Goal: Information Seeking & Learning: Check status

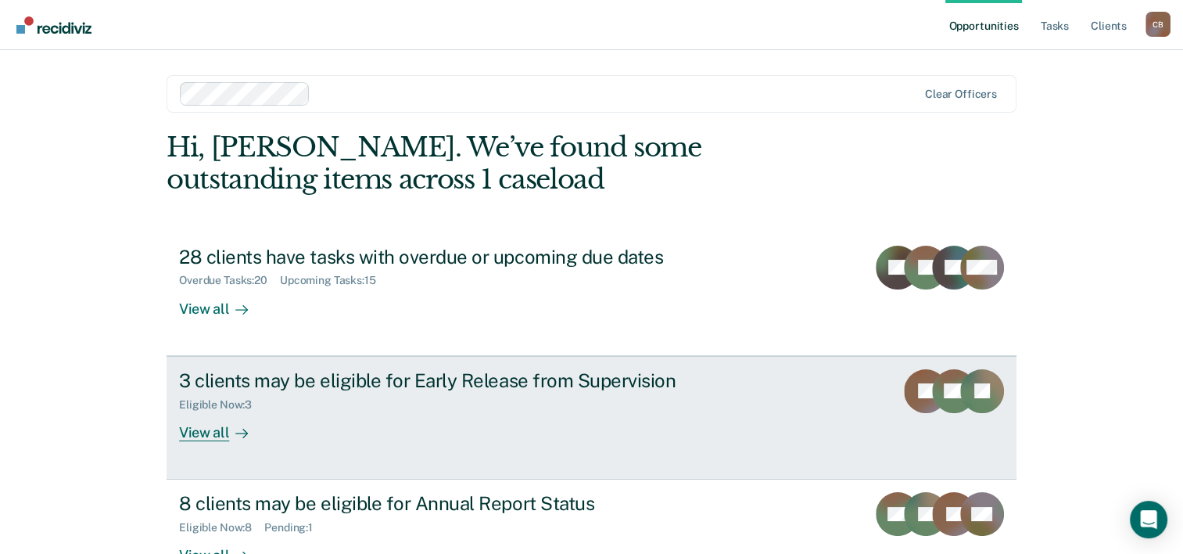
click at [432, 424] on div "3 clients may be eligible for Early Release from Supervision Eligible Now : 3 V…" at bounding box center [472, 405] width 586 height 72
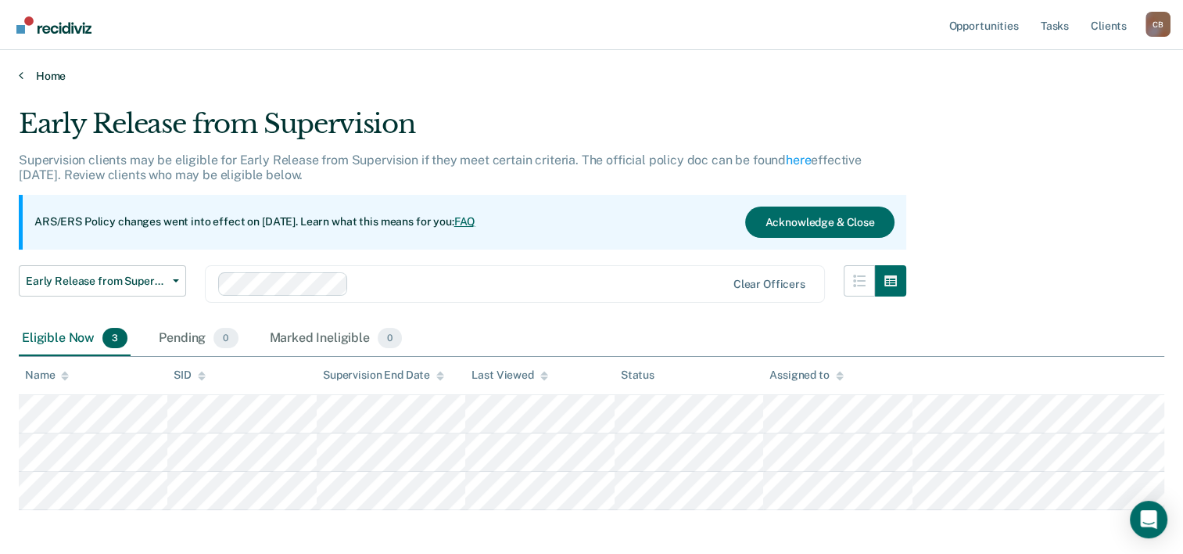
click at [37, 78] on link "Home" at bounding box center [591, 76] width 1145 height 14
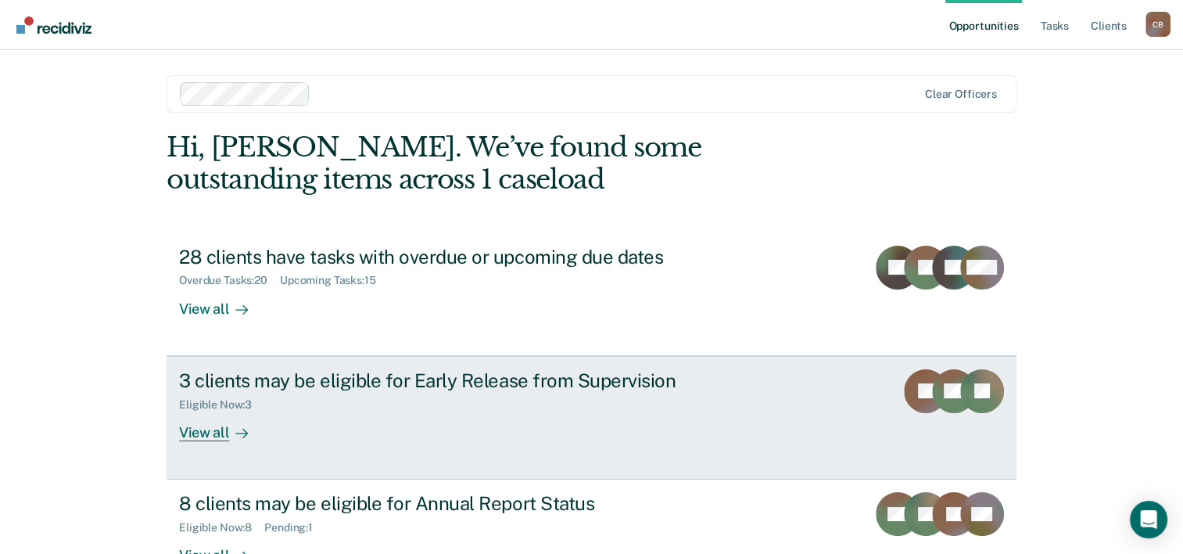
scroll to position [110, 0]
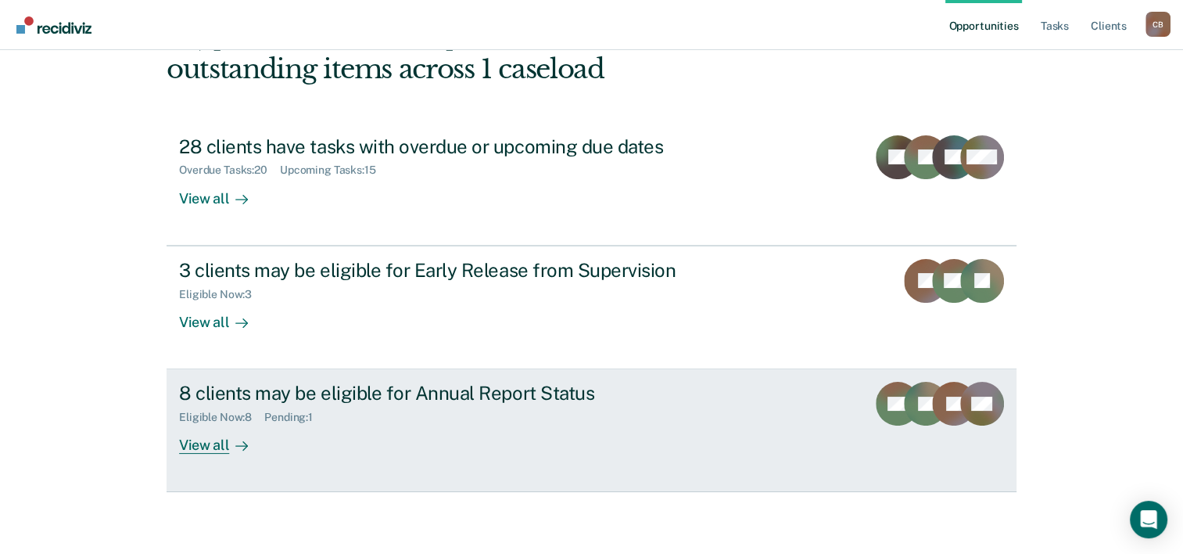
click at [550, 404] on div "Eligible Now : 8 Pending : 1" at bounding box center [453, 414] width 549 height 20
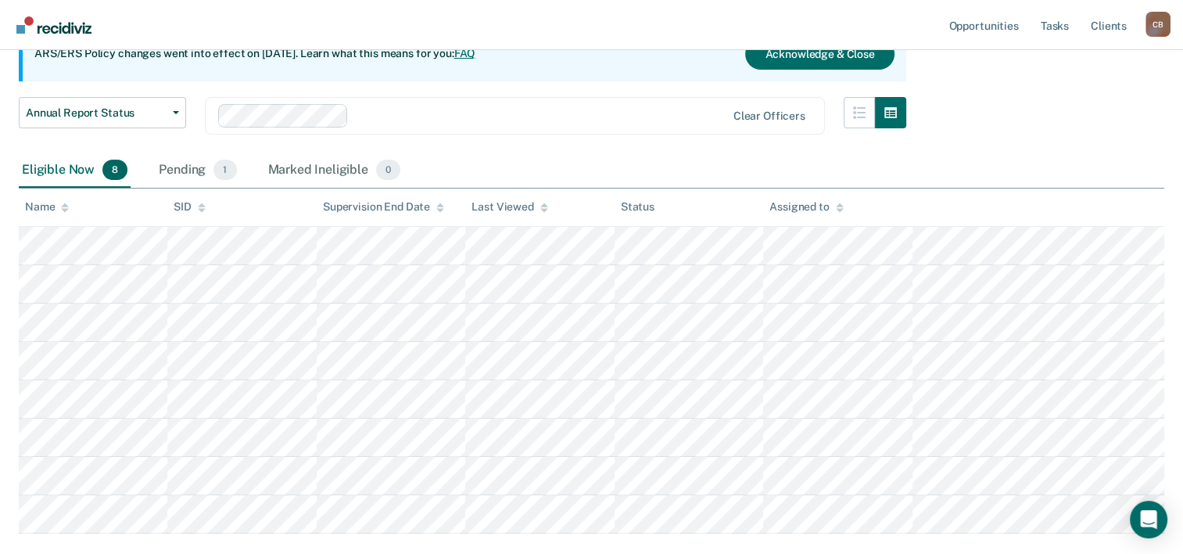
scroll to position [78, 0]
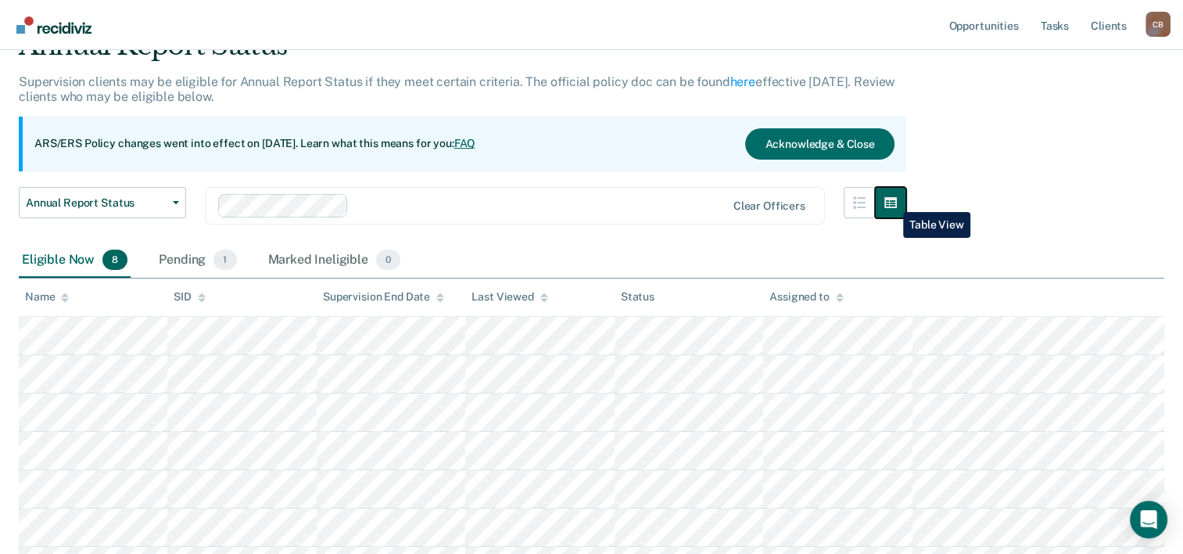
click at [891, 200] on button "button" at bounding box center [890, 202] width 31 height 31
click at [862, 199] on icon "button" at bounding box center [859, 202] width 13 height 13
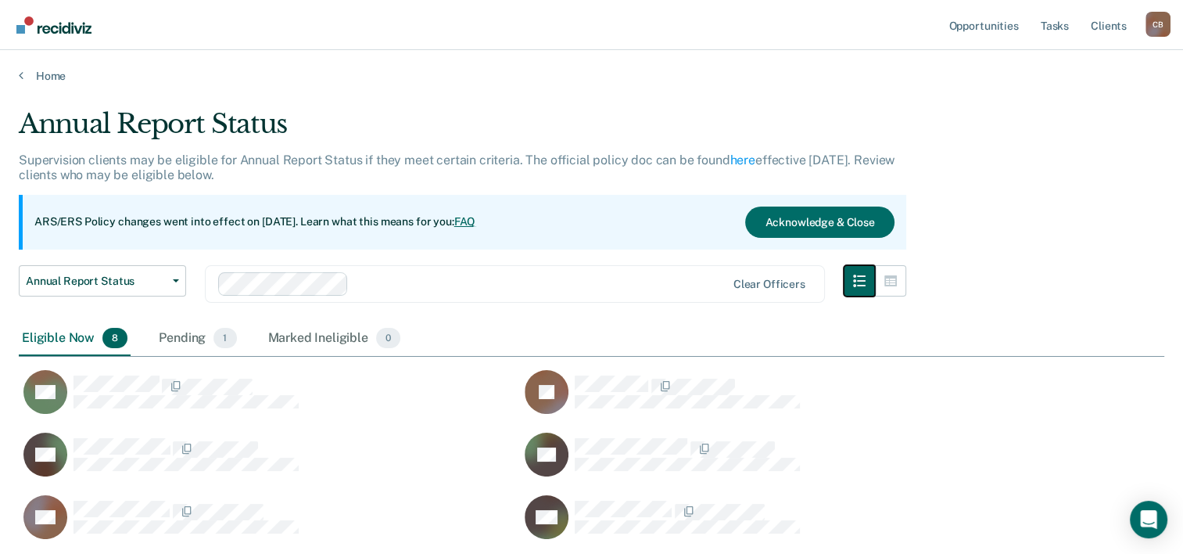
scroll to position [0, 0]
click at [897, 278] on icon "button" at bounding box center [890, 280] width 13 height 13
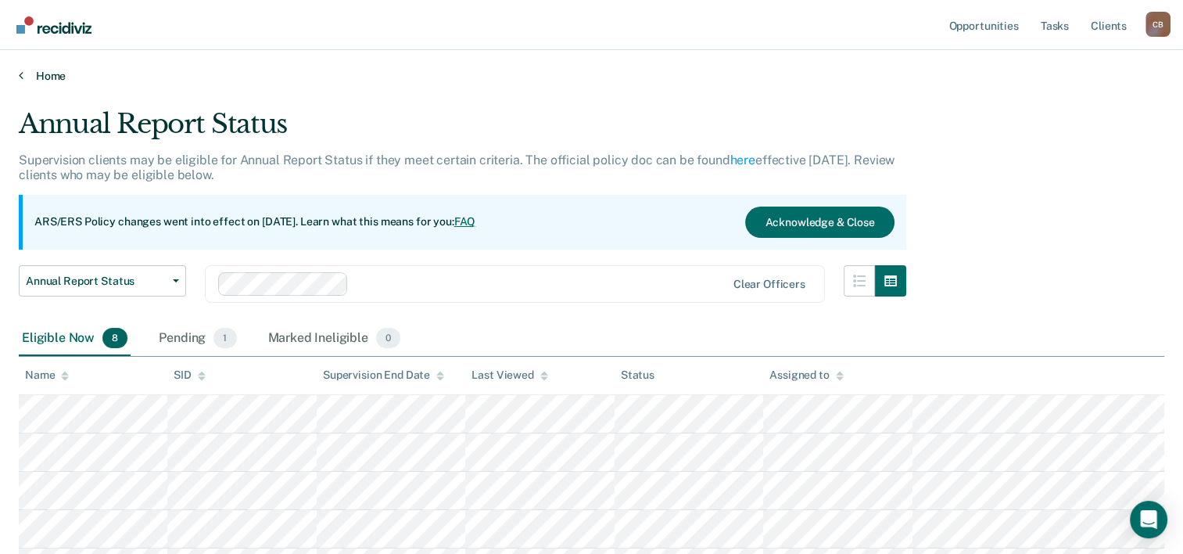
click at [30, 72] on link "Home" at bounding box center [591, 76] width 1145 height 14
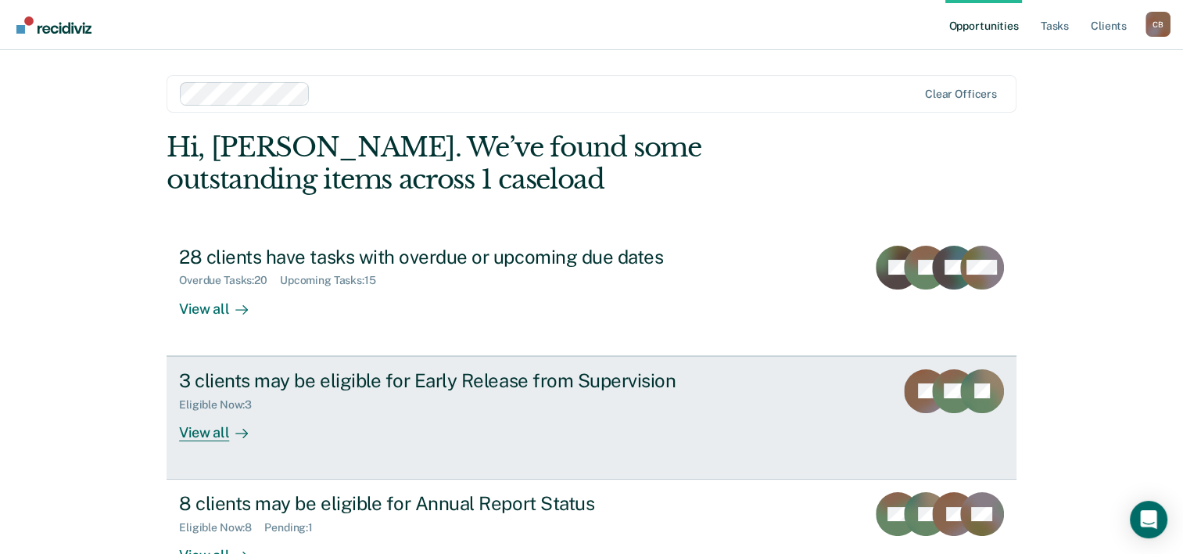
click at [204, 426] on div "View all" at bounding box center [223, 425] width 88 height 30
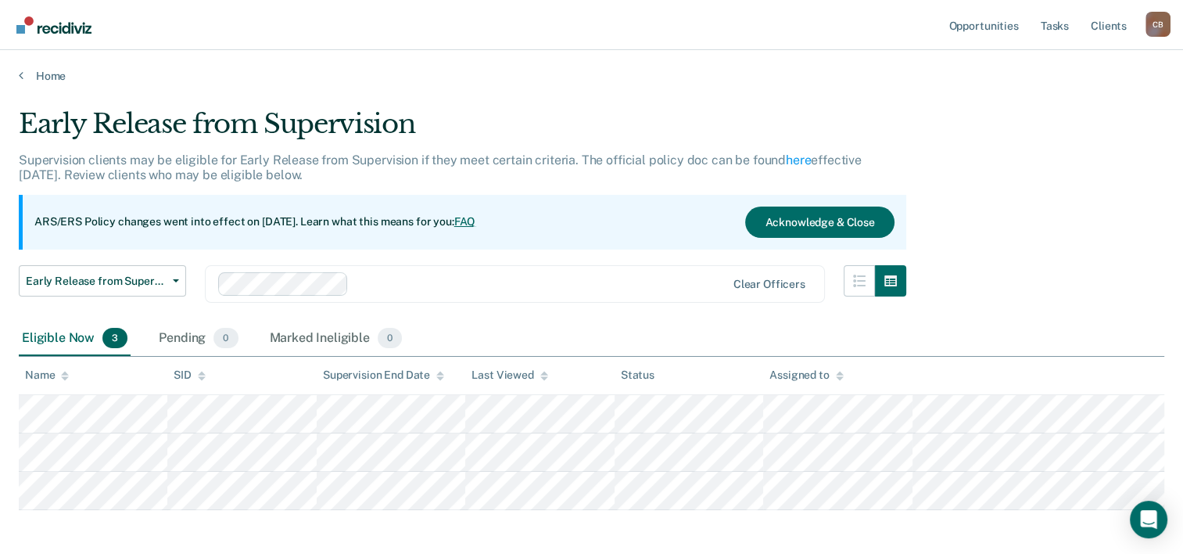
click at [202, 372] on icon at bounding box center [202, 373] width 8 height 4
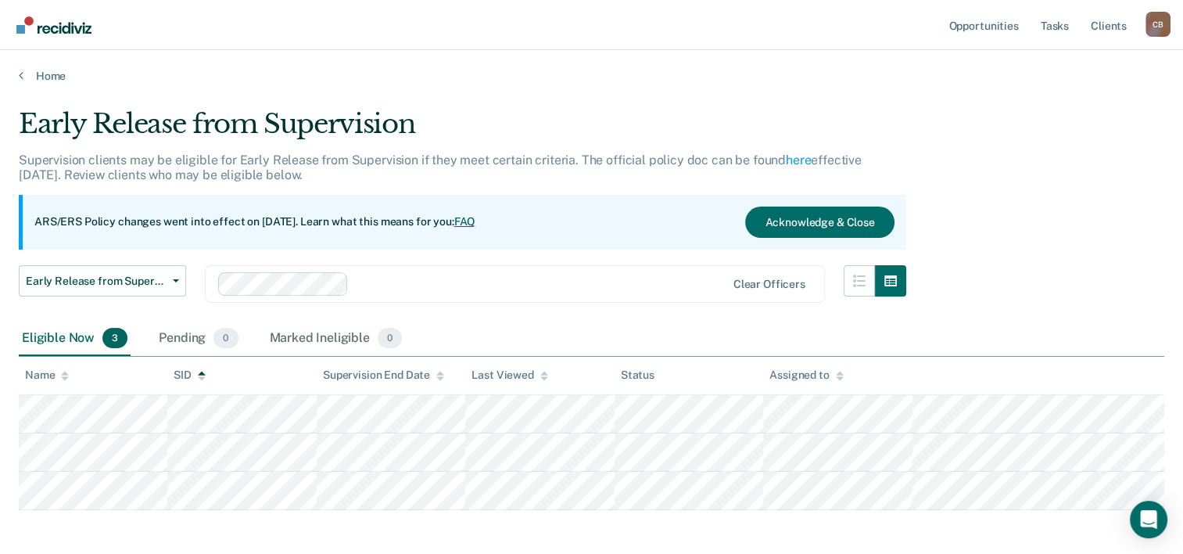
click at [79, 375] on th "Name" at bounding box center [93, 376] width 149 height 38
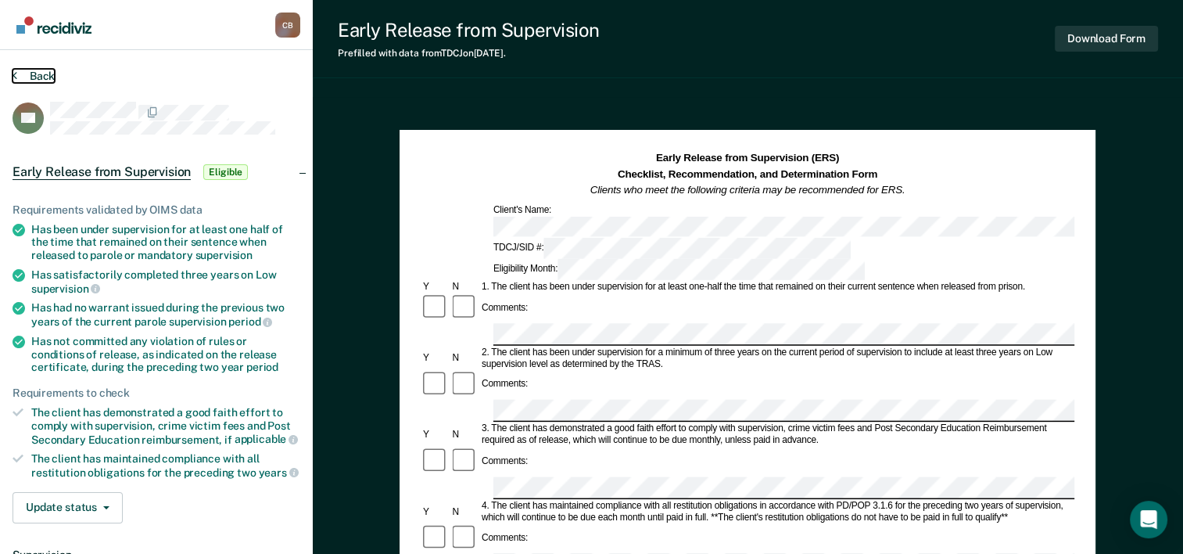
click at [53, 71] on button "Back" at bounding box center [34, 76] width 42 height 14
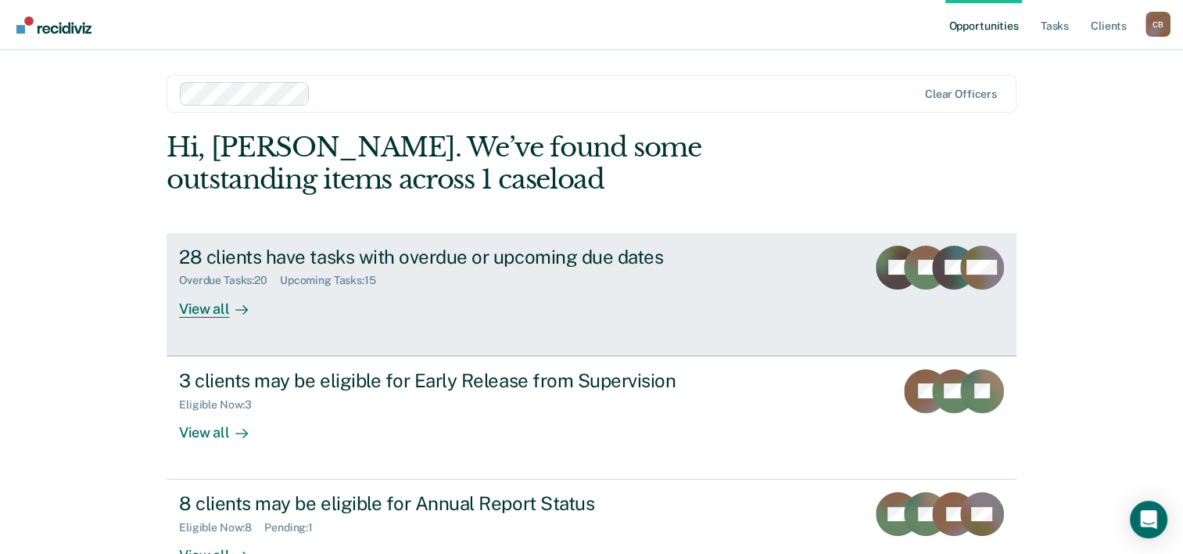
click at [203, 311] on div "View all" at bounding box center [223, 302] width 88 height 30
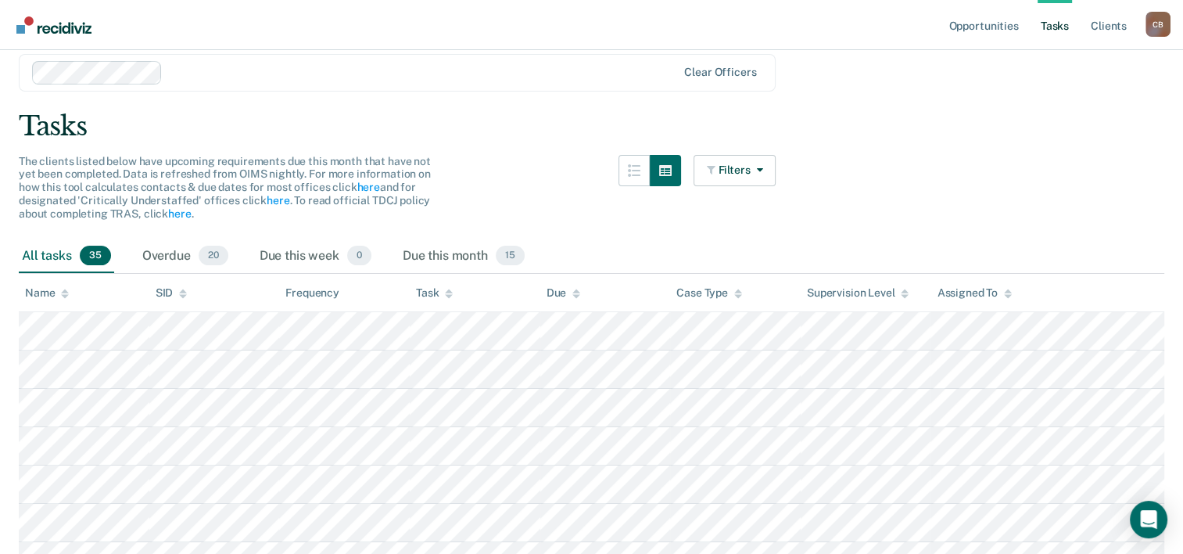
scroll to position [78, 0]
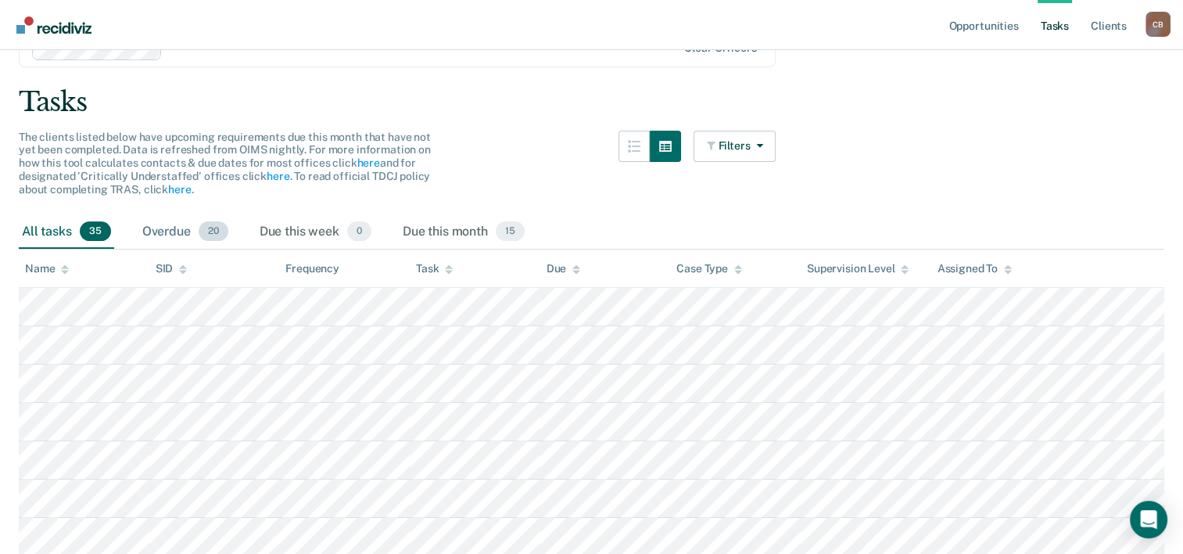
click at [160, 228] on div "Overdue 20" at bounding box center [185, 232] width 92 height 34
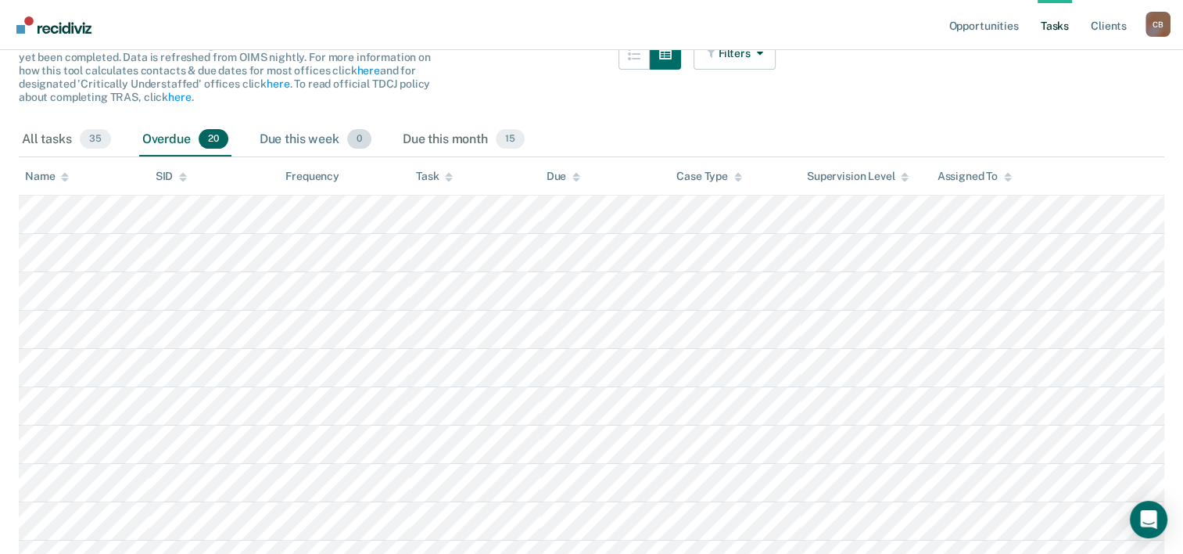
scroll to position [92, 0]
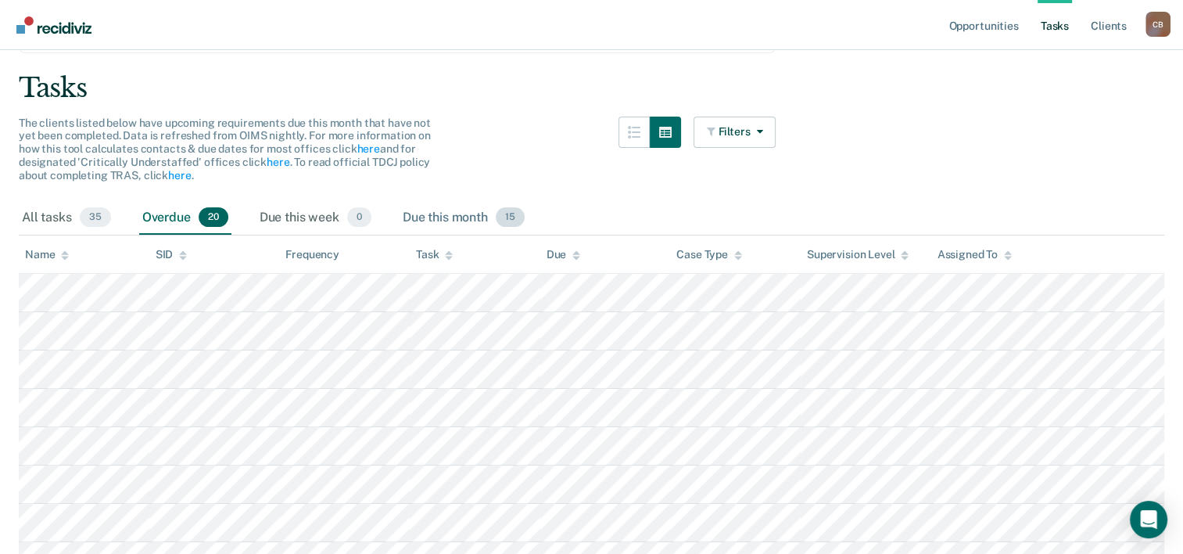
click at [450, 210] on div "Due this month 15" at bounding box center [464, 218] width 128 height 34
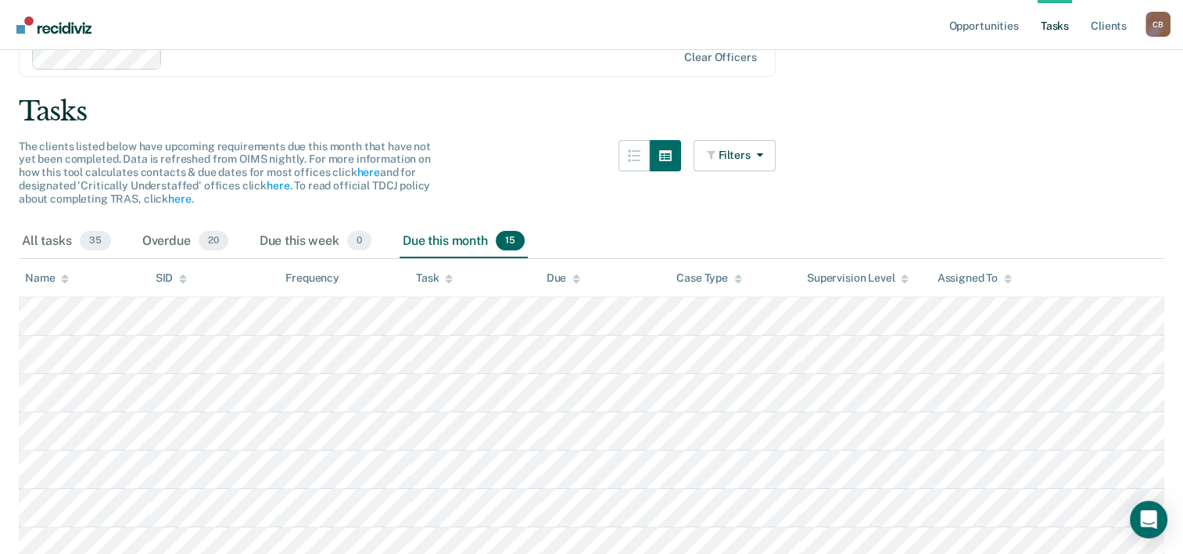
scroll to position [0, 0]
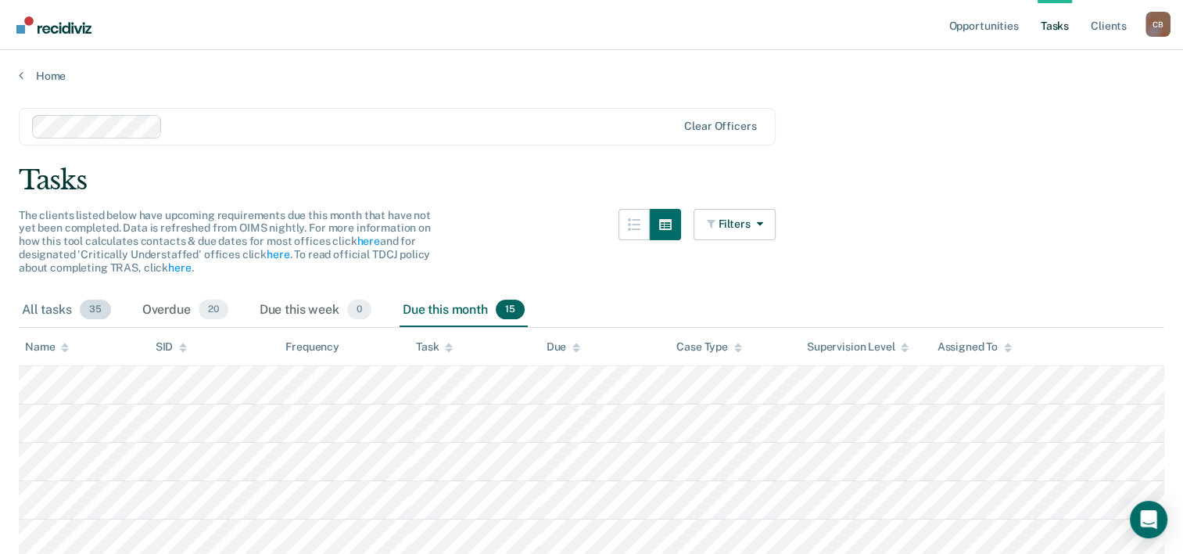
click at [66, 303] on div "All tasks 35" at bounding box center [66, 310] width 95 height 34
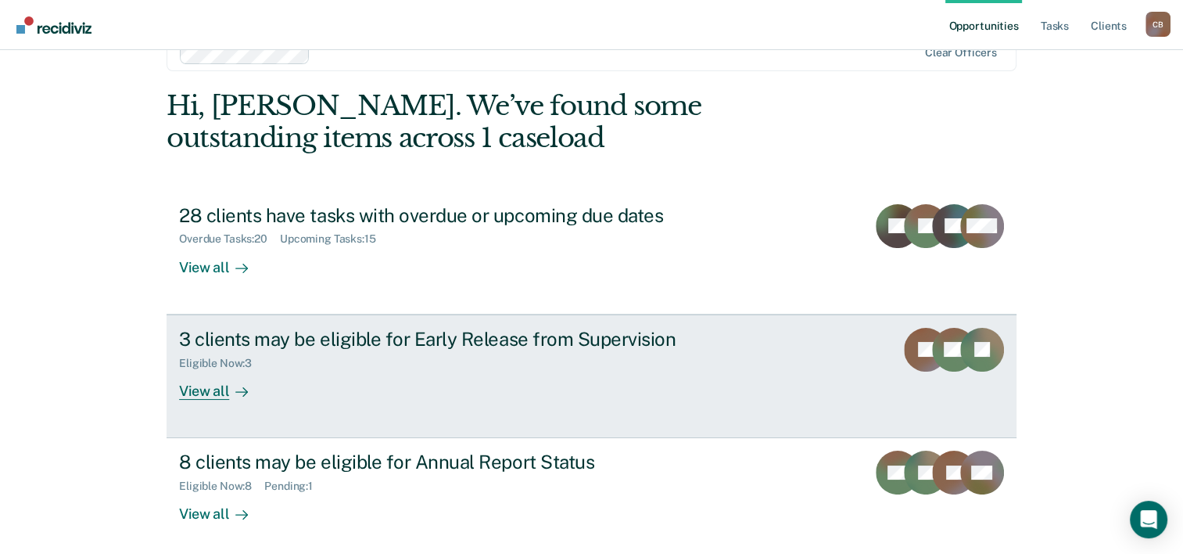
scroll to position [78, 0]
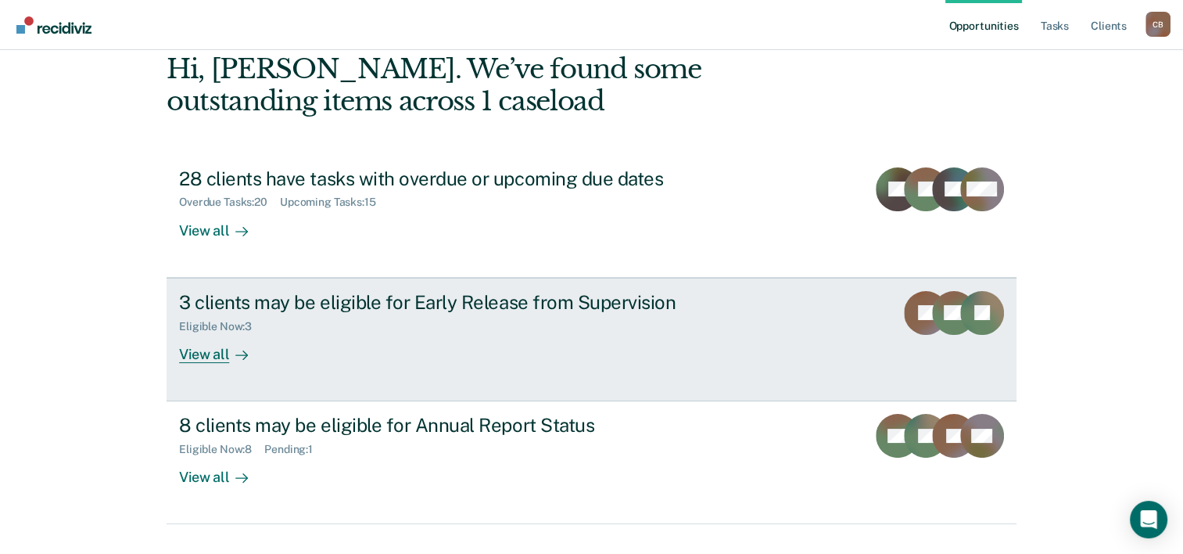
click at [221, 359] on div "View all" at bounding box center [223, 347] width 88 height 30
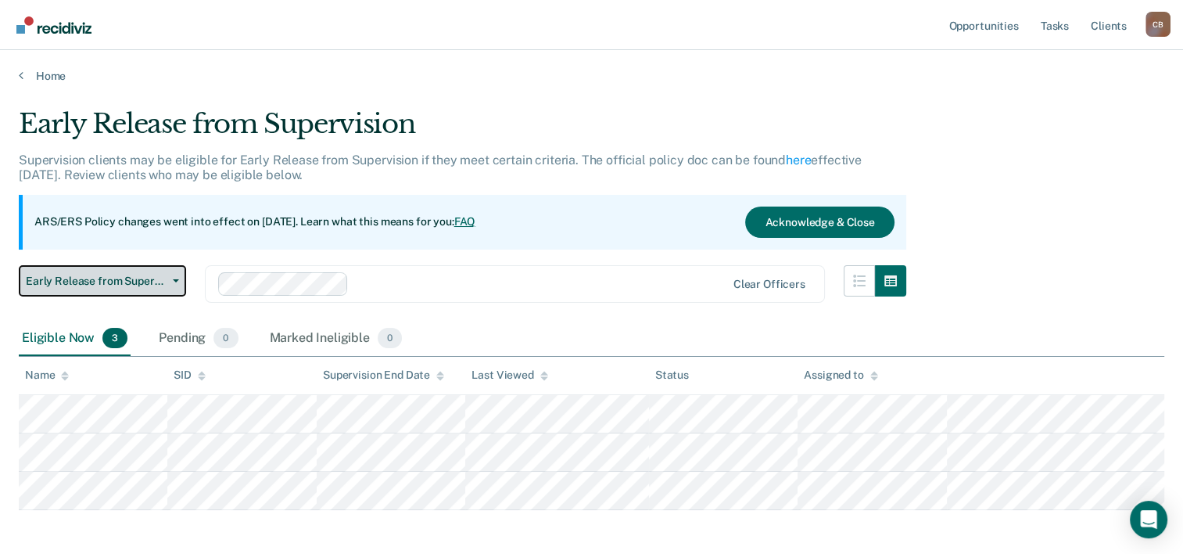
click at [145, 281] on span "Early Release from Supervision" at bounding box center [96, 280] width 141 height 13
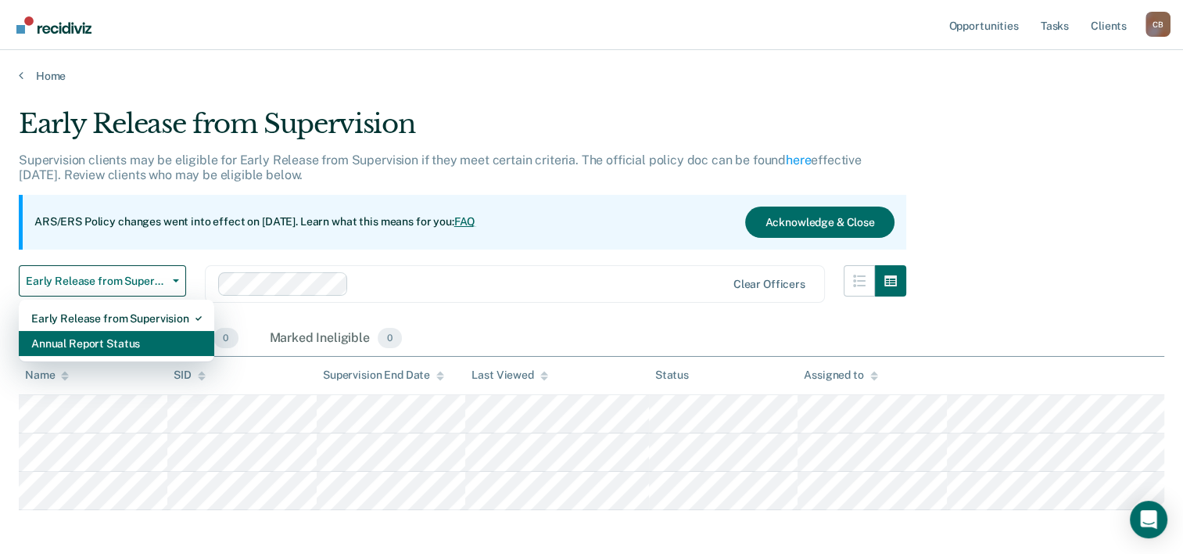
click at [114, 341] on div "Annual Report Status" at bounding box center [116, 343] width 170 height 25
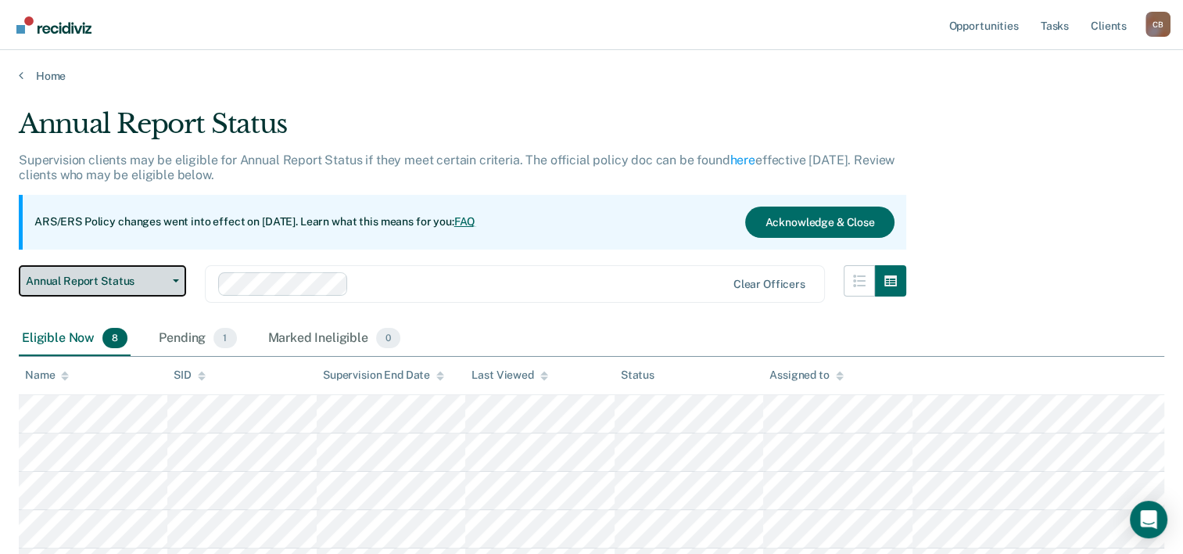
click at [150, 283] on span "Annual Report Status" at bounding box center [96, 280] width 141 height 13
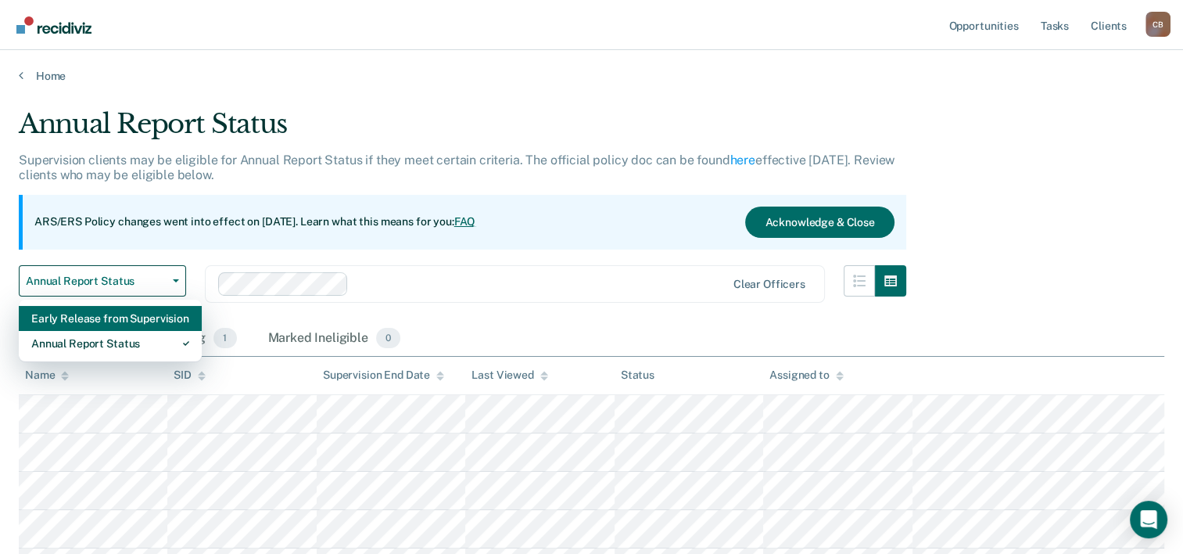
click at [146, 317] on div "Early Release from Supervision" at bounding box center [110, 318] width 158 height 25
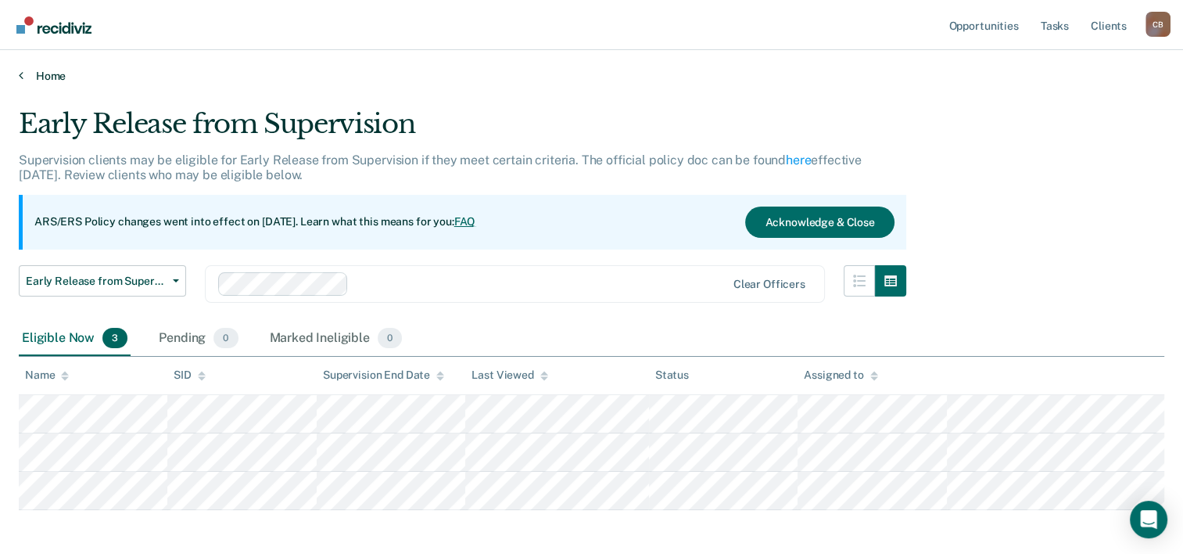
click at [56, 72] on link "Home" at bounding box center [591, 76] width 1145 height 14
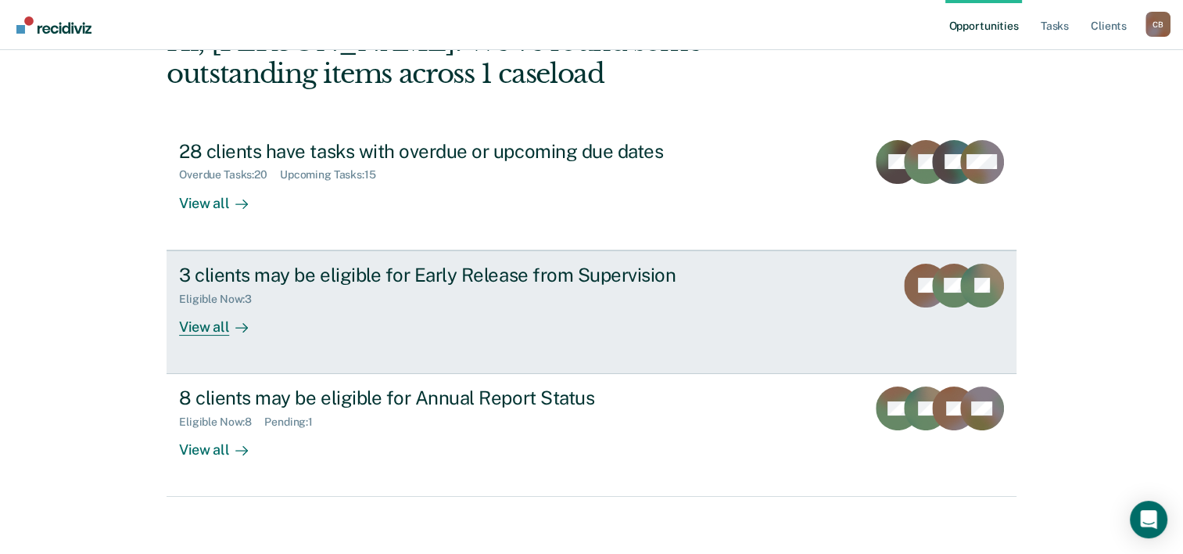
scroll to position [110, 0]
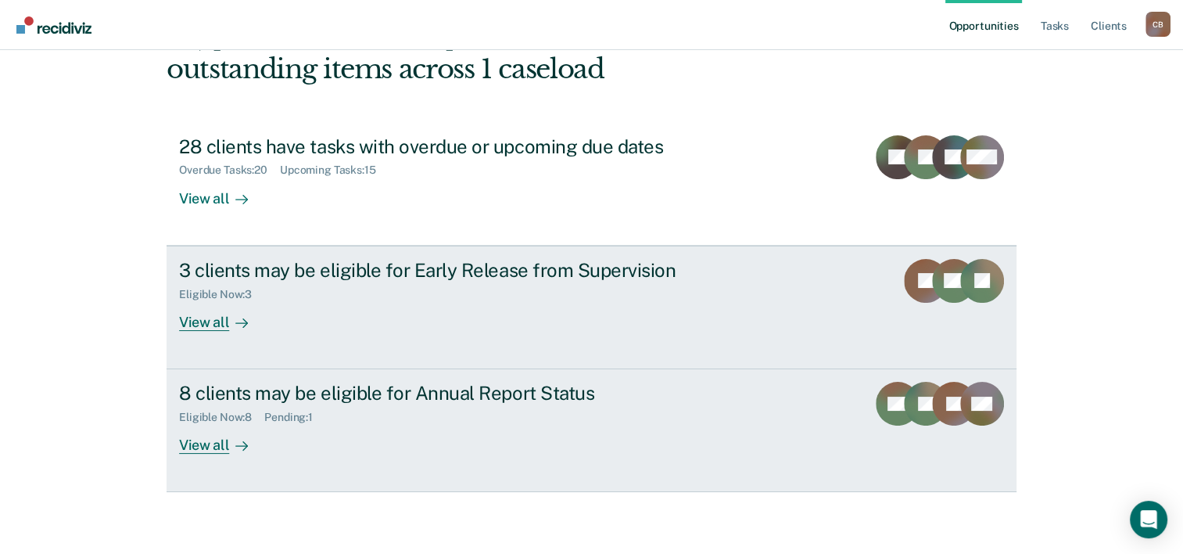
click at [491, 466] on link "8 clients may be eligible for Annual Report Status Eligible Now : 8 Pending : 1…" at bounding box center [592, 430] width 850 height 123
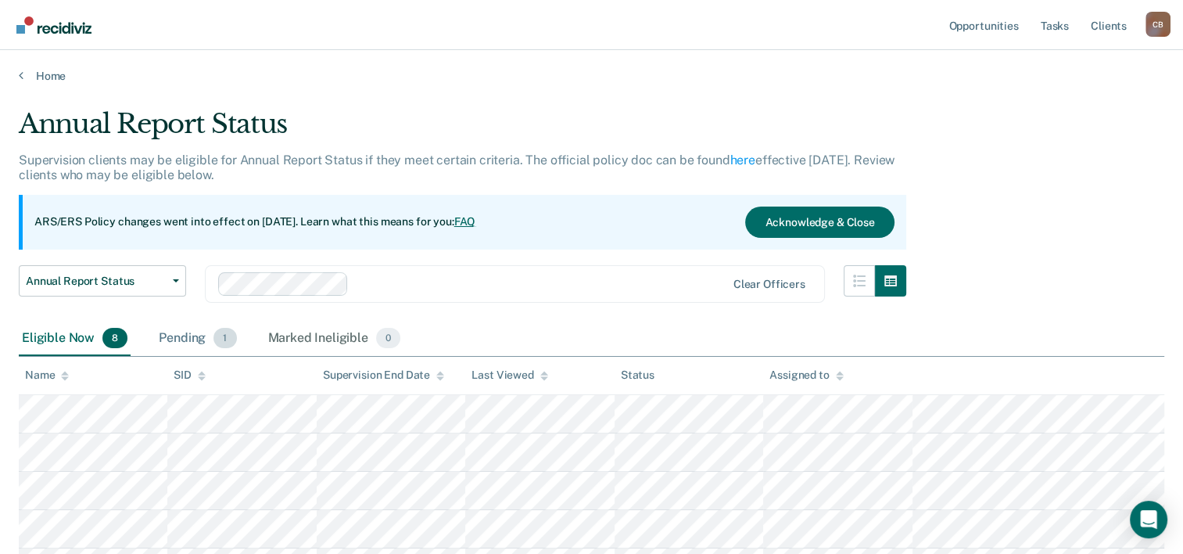
click at [172, 335] on div "Pending 1" at bounding box center [198, 338] width 84 height 34
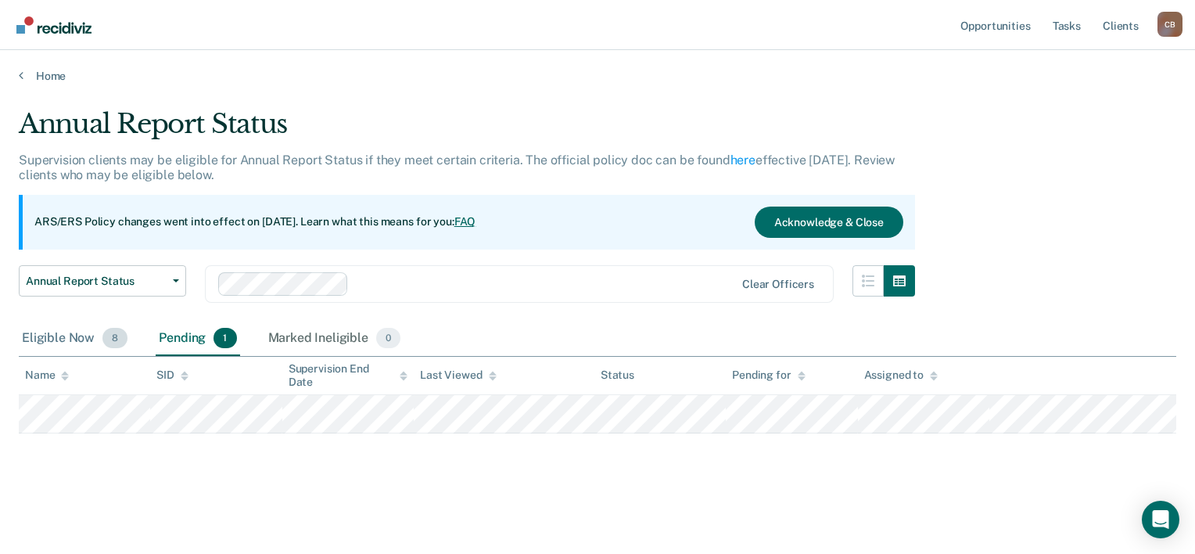
click at [72, 336] on div "Eligible Now 8" at bounding box center [75, 338] width 112 height 34
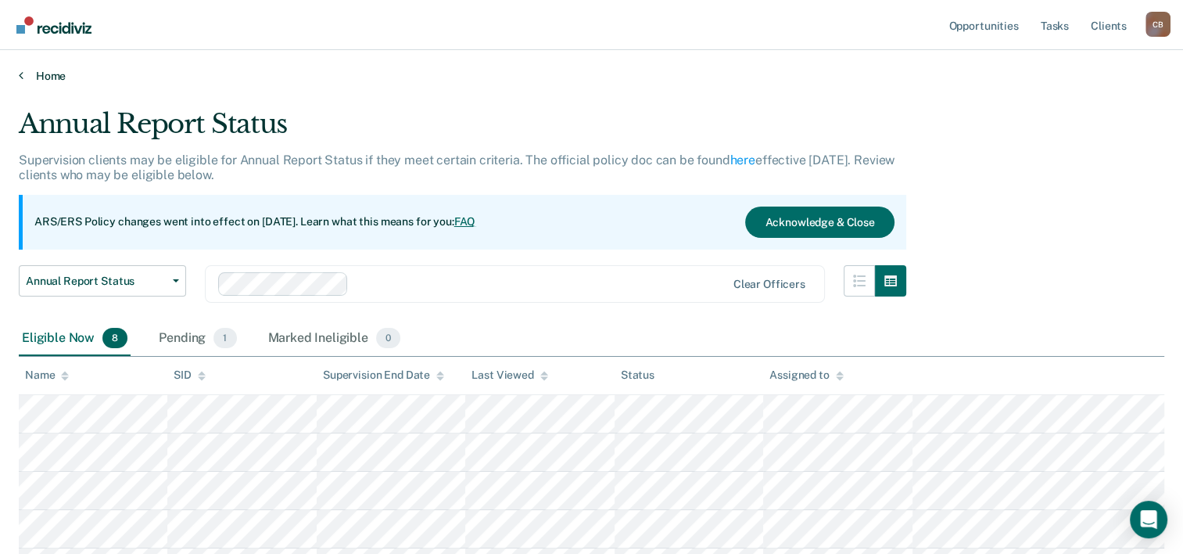
click at [35, 77] on link "Home" at bounding box center [591, 76] width 1145 height 14
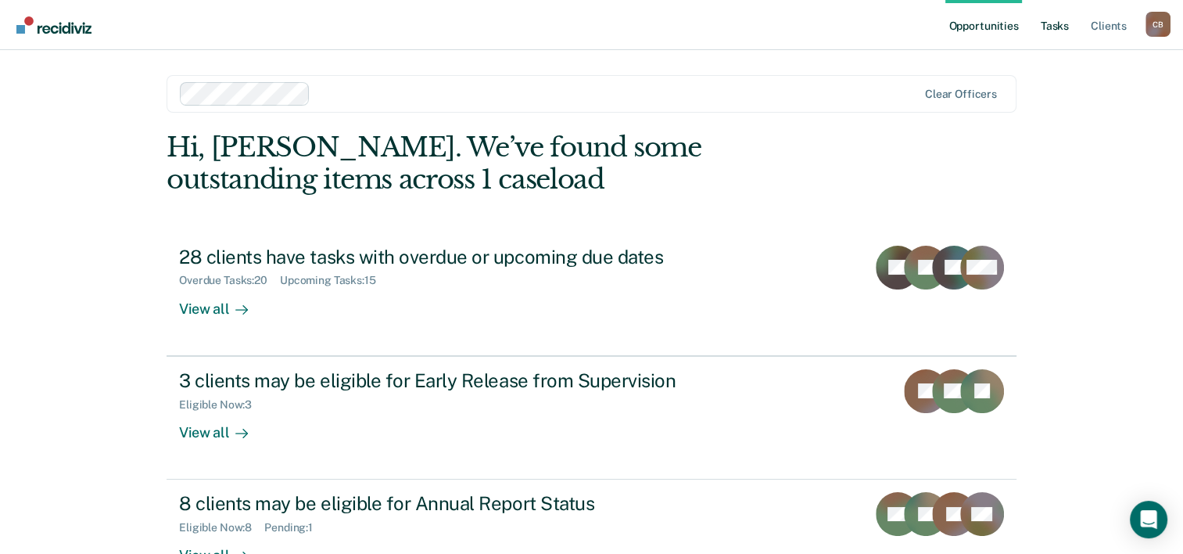
click at [1066, 27] on link "Tasks" at bounding box center [1054, 25] width 34 height 50
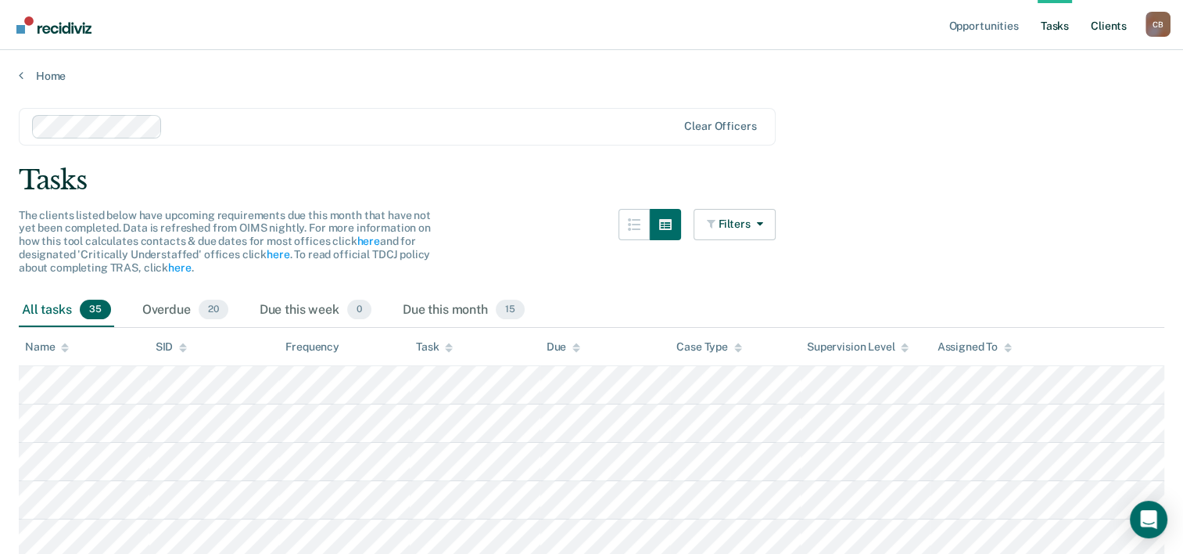
click at [1101, 26] on link "Client s" at bounding box center [1109, 25] width 42 height 50
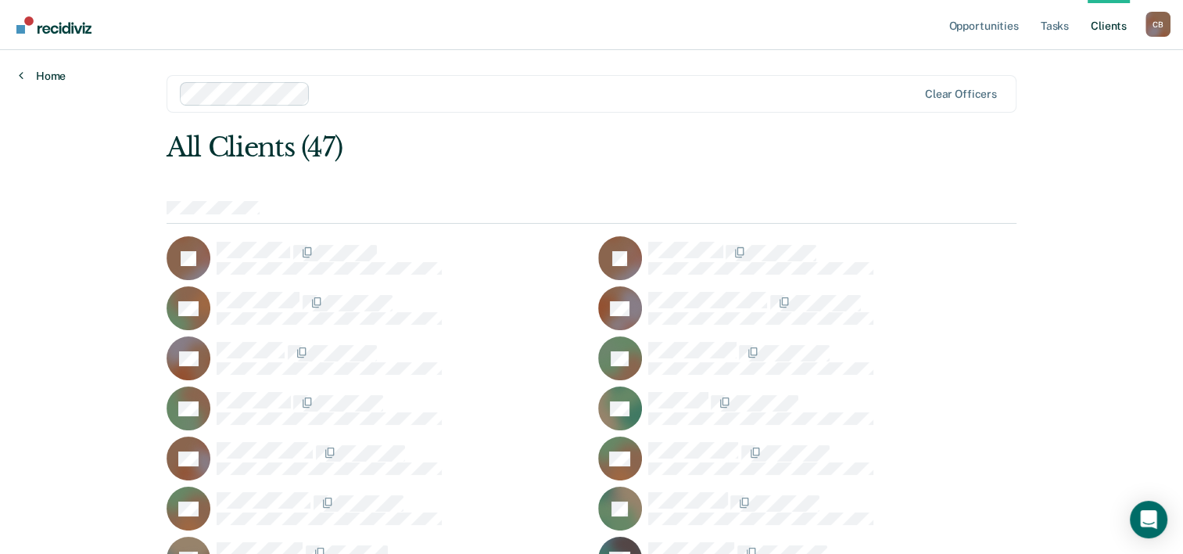
click at [56, 81] on link "Home" at bounding box center [42, 76] width 47 height 14
